Goal: Transaction & Acquisition: Purchase product/service

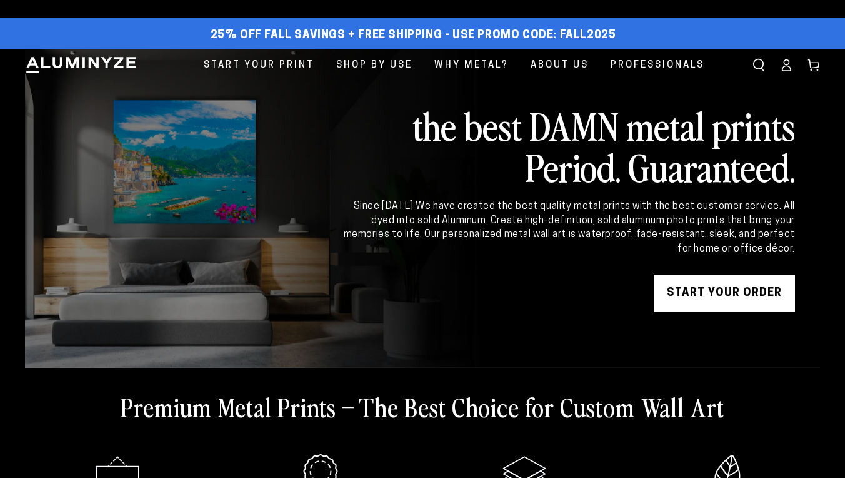
click at [718, 299] on link "START YOUR Order" at bounding box center [724, 293] width 141 height 38
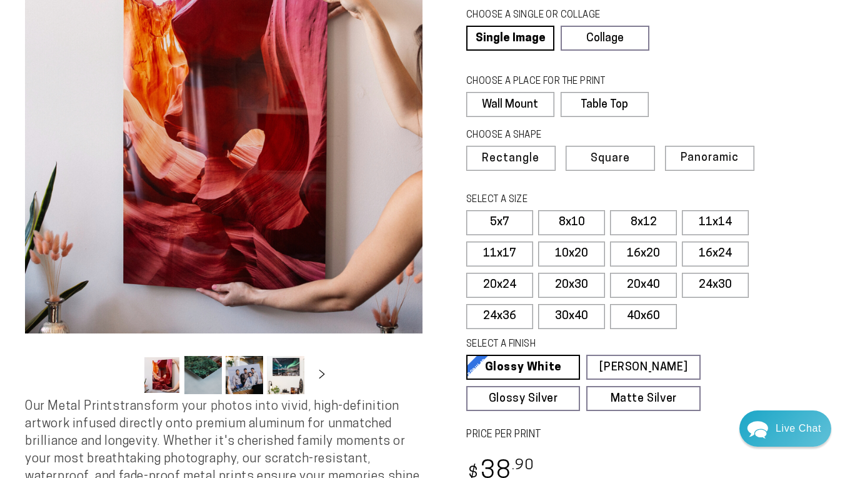
scroll to position [134, 0]
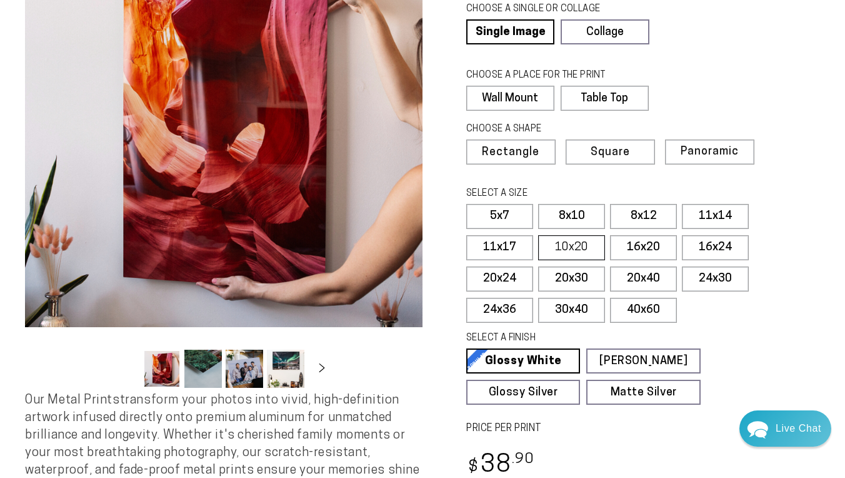
click at [583, 249] on label "10x20" at bounding box center [571, 247] width 67 height 25
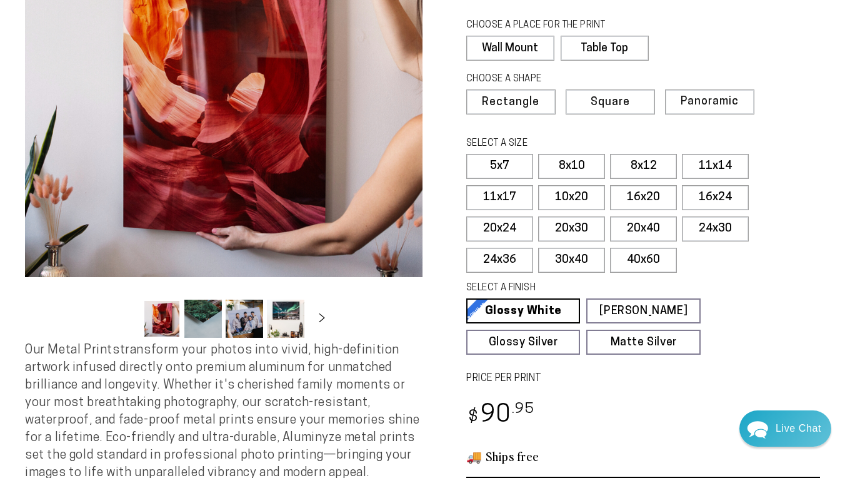
scroll to position [178, 0]
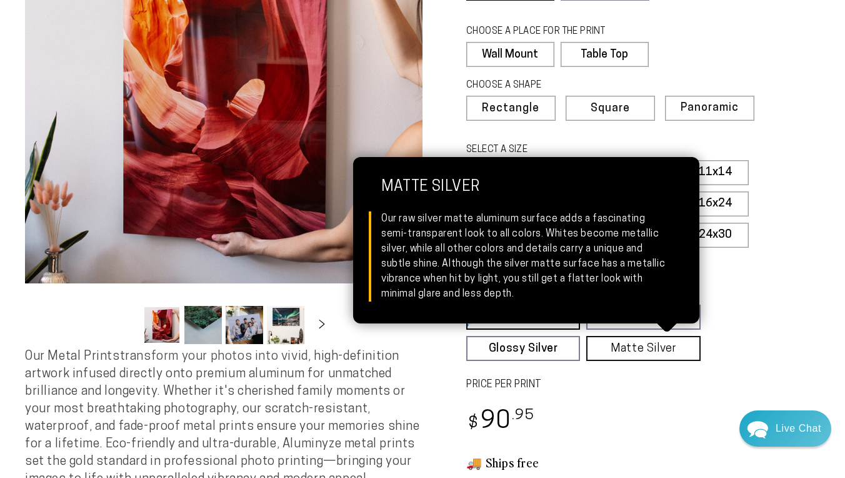
click at [658, 354] on link "Matte Silver Matte Silver Our raw silver matte aluminum surface adds a fascinat…" at bounding box center [643, 348] width 114 height 25
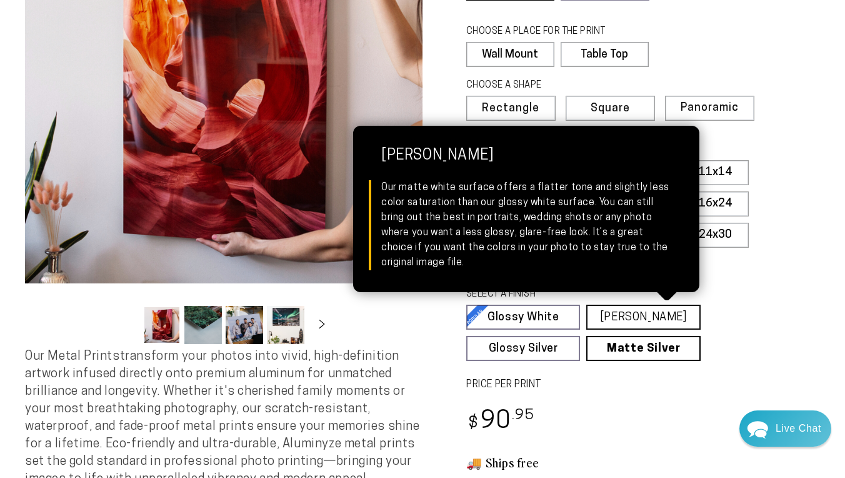
click at [626, 321] on link "Matte White Matte White Our matte white surface offers a flatter tone and sligh…" at bounding box center [643, 316] width 114 height 25
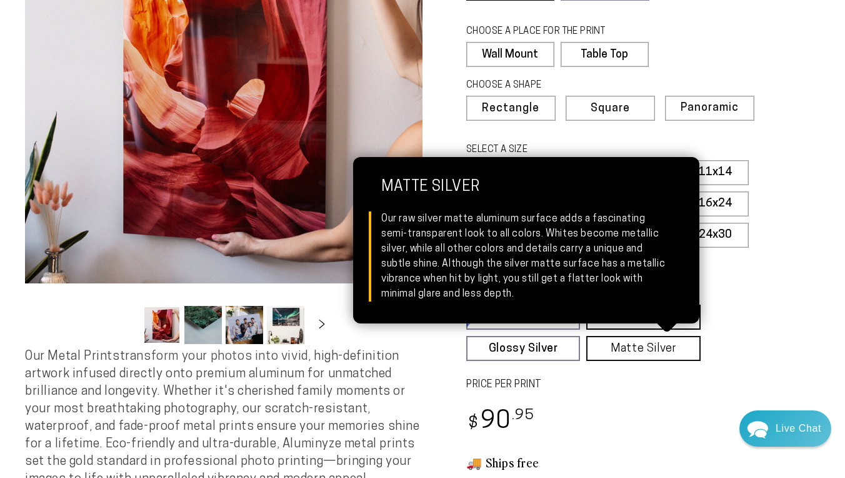
click at [631, 344] on link "Matte Silver Matte Silver Our raw silver matte aluminum surface adds a fascinat…" at bounding box center [643, 348] width 114 height 25
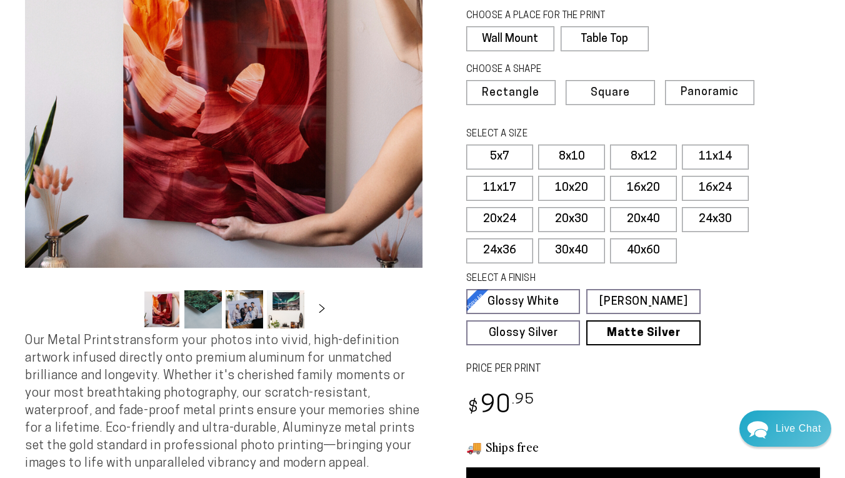
scroll to position [193, 0]
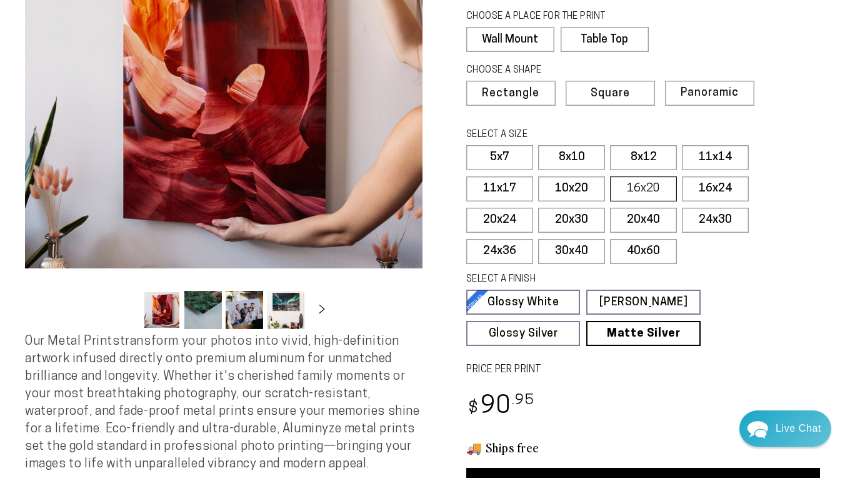
click at [652, 189] on label "16x20" at bounding box center [643, 188] width 67 height 25
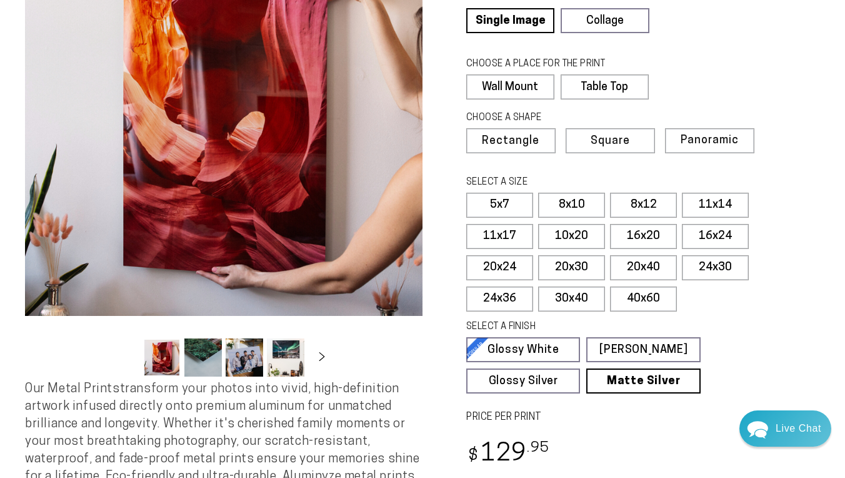
scroll to position [136, 0]
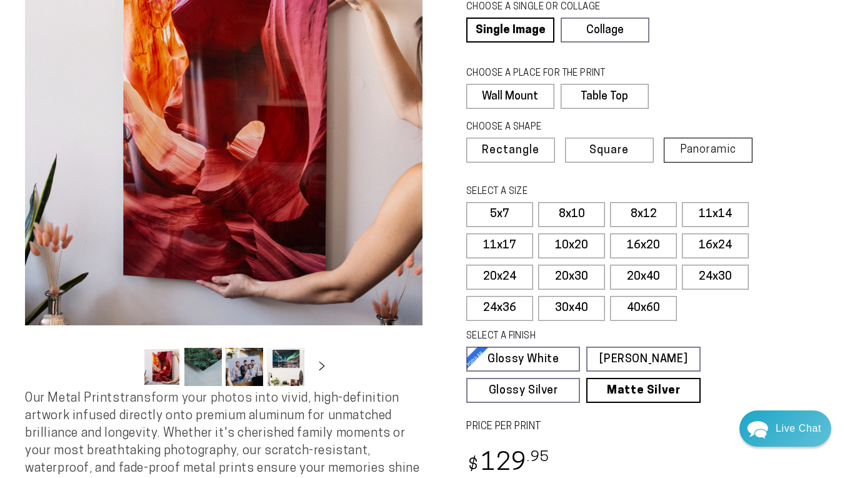
click at [717, 147] on span "Panoramic" at bounding box center [708, 150] width 56 height 12
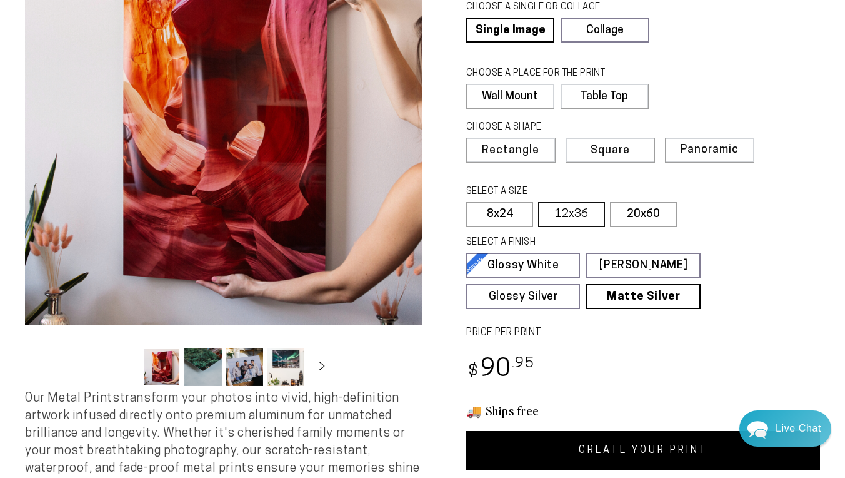
click at [576, 218] on label "12x36" at bounding box center [571, 214] width 67 height 25
click at [499, 222] on label "8x24" at bounding box center [499, 214] width 67 height 25
click at [580, 218] on label "12x36" at bounding box center [571, 214] width 67 height 25
click at [521, 156] on label "Rectangle" at bounding box center [510, 150] width 89 height 25
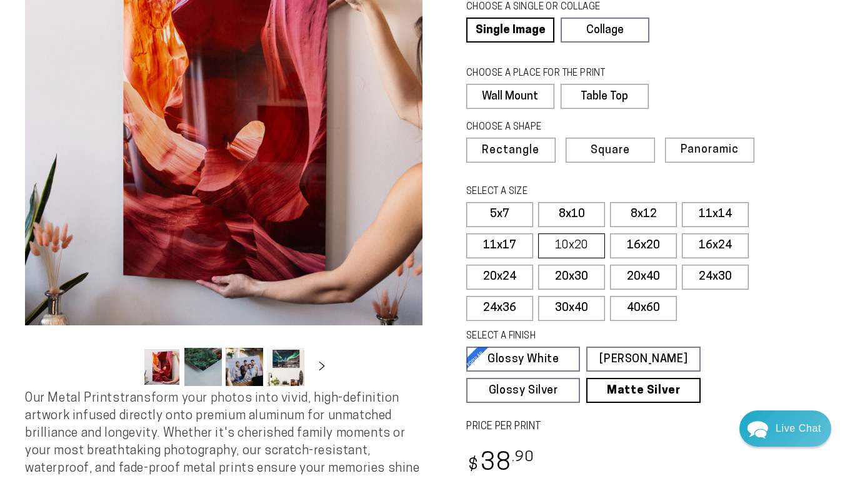
click at [564, 245] on label "10x20" at bounding box center [571, 245] width 67 height 25
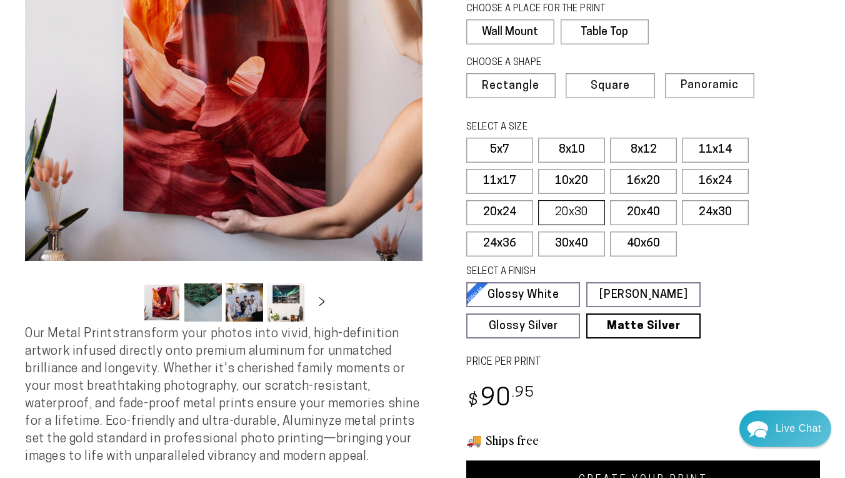
scroll to position [198, 0]
